Goal: Navigation & Orientation: Understand site structure

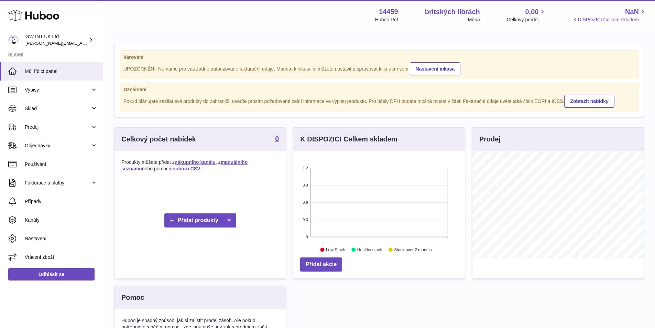
click at [599, 19] on font "K DISPOZICI Celkem skladem" at bounding box center [607, 20] width 66 height 6
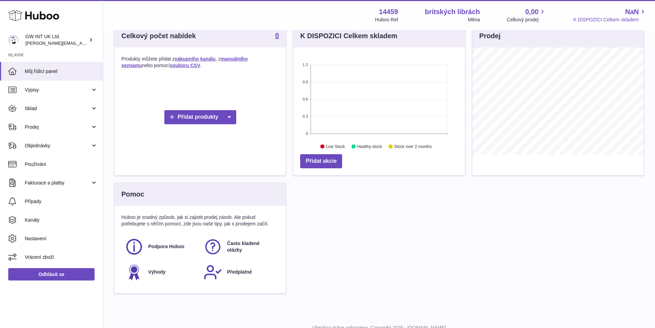
scroll to position [130, 0]
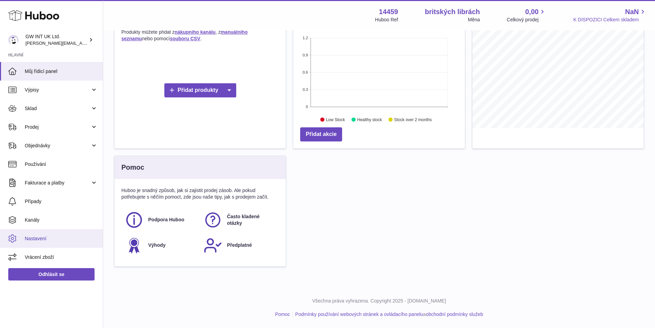
click at [38, 237] on font "Nastavení" at bounding box center [36, 239] width 22 height 6
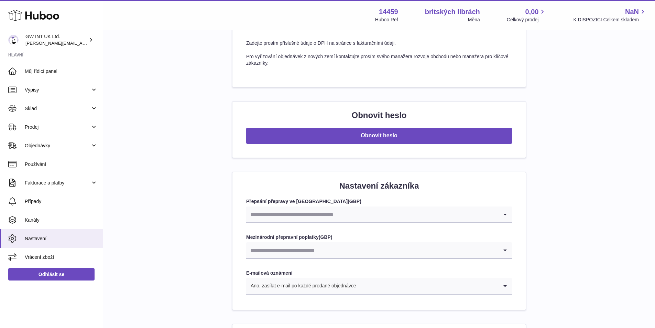
scroll to position [619, 0]
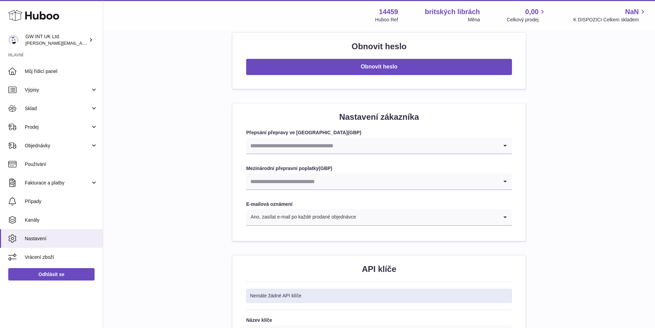
click at [296, 149] on input "Hledat možnost" at bounding box center [372, 146] width 252 height 16
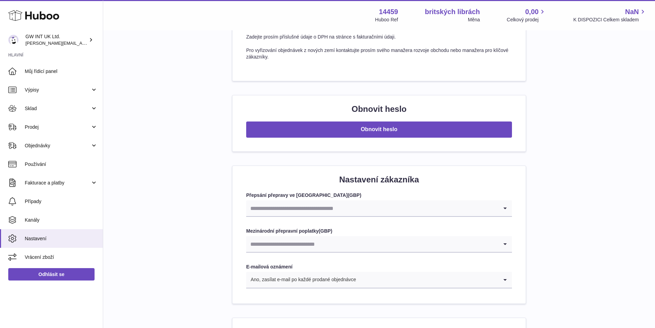
scroll to position [729, 0]
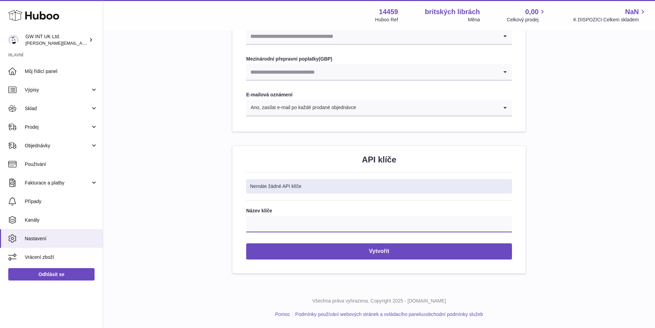
click at [296, 216] on input "Název klíče" at bounding box center [379, 224] width 266 height 17
click at [302, 184] on div "Nemáte žádné API klíče" at bounding box center [379, 186] width 266 height 14
click at [269, 230] on input "Název klíče" at bounding box center [379, 224] width 266 height 17
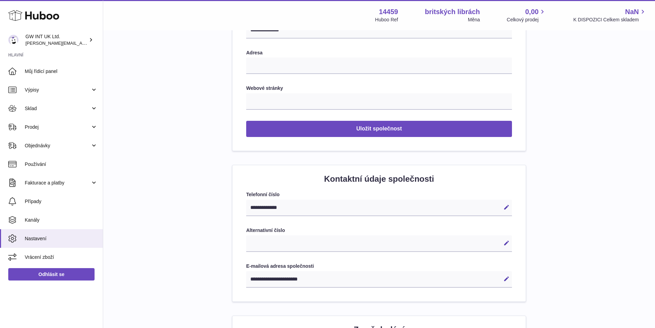
scroll to position [0, 0]
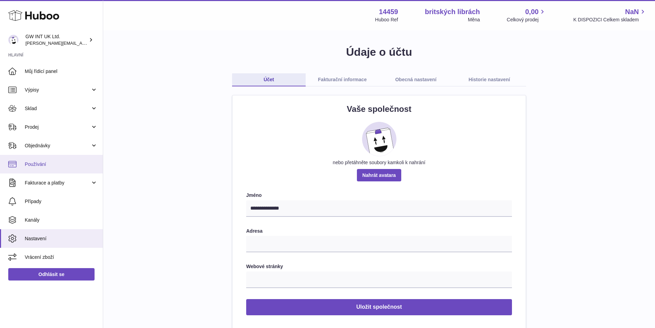
click at [45, 168] on link "Používání" at bounding box center [51, 164] width 103 height 19
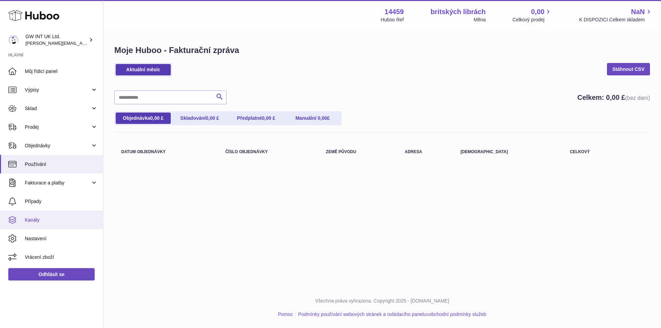
click at [41, 217] on span "Kanály" at bounding box center [61, 220] width 73 height 7
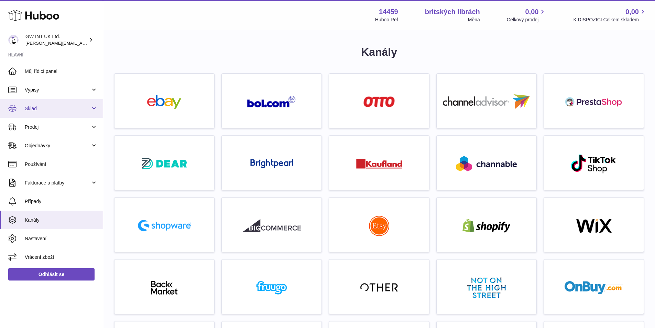
click at [47, 107] on span "Sklad" at bounding box center [58, 108] width 66 height 7
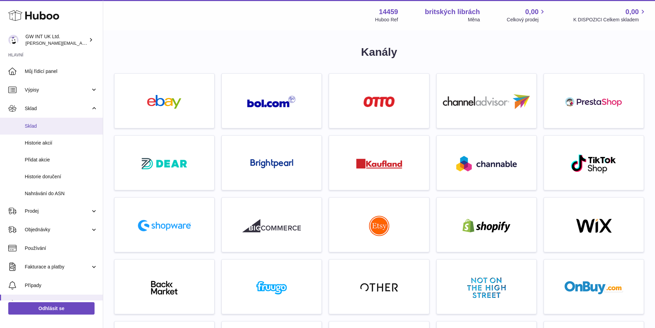
click at [44, 127] on span "Sklad" at bounding box center [61, 126] width 73 height 7
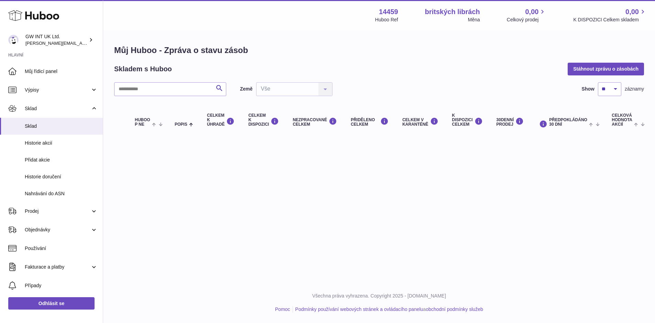
click at [17, 7] on div "Huboo" at bounding box center [51, 16] width 103 height 30
click at [25, 13] on icon at bounding box center [33, 16] width 51 height 14
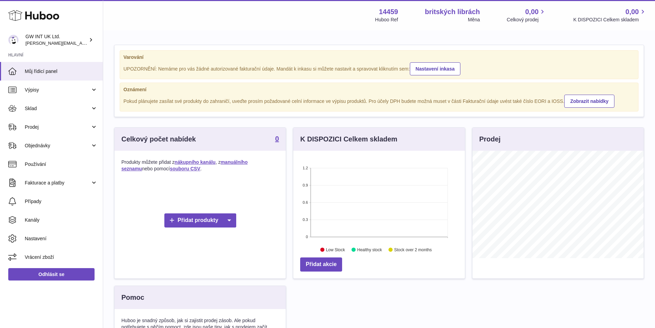
scroll to position [107, 172]
click at [572, 104] on font "Zobrazit nabídky" at bounding box center [590, 101] width 38 height 6
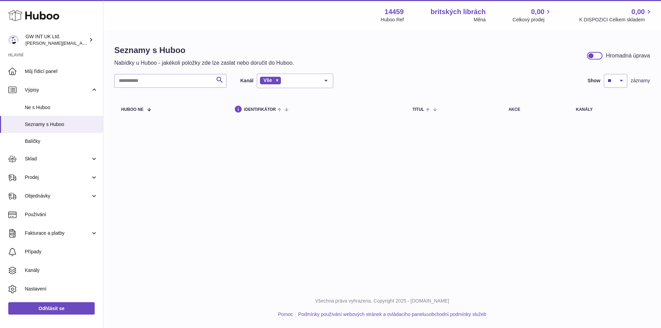
click at [477, 71] on div "Seznamy s Huboo Nabídky u Huboo - jakékoli položky zde lze zaslat nebo doručit …" at bounding box center [381, 83] width 557 height 105
click at [44, 10] on icon at bounding box center [33, 16] width 51 height 14
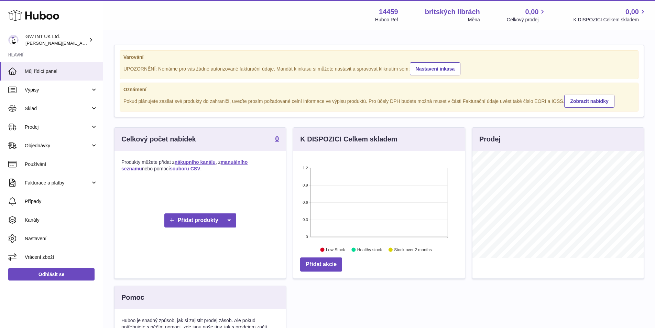
scroll to position [107, 172]
